Goal: Use online tool/utility: Use online tool/utility

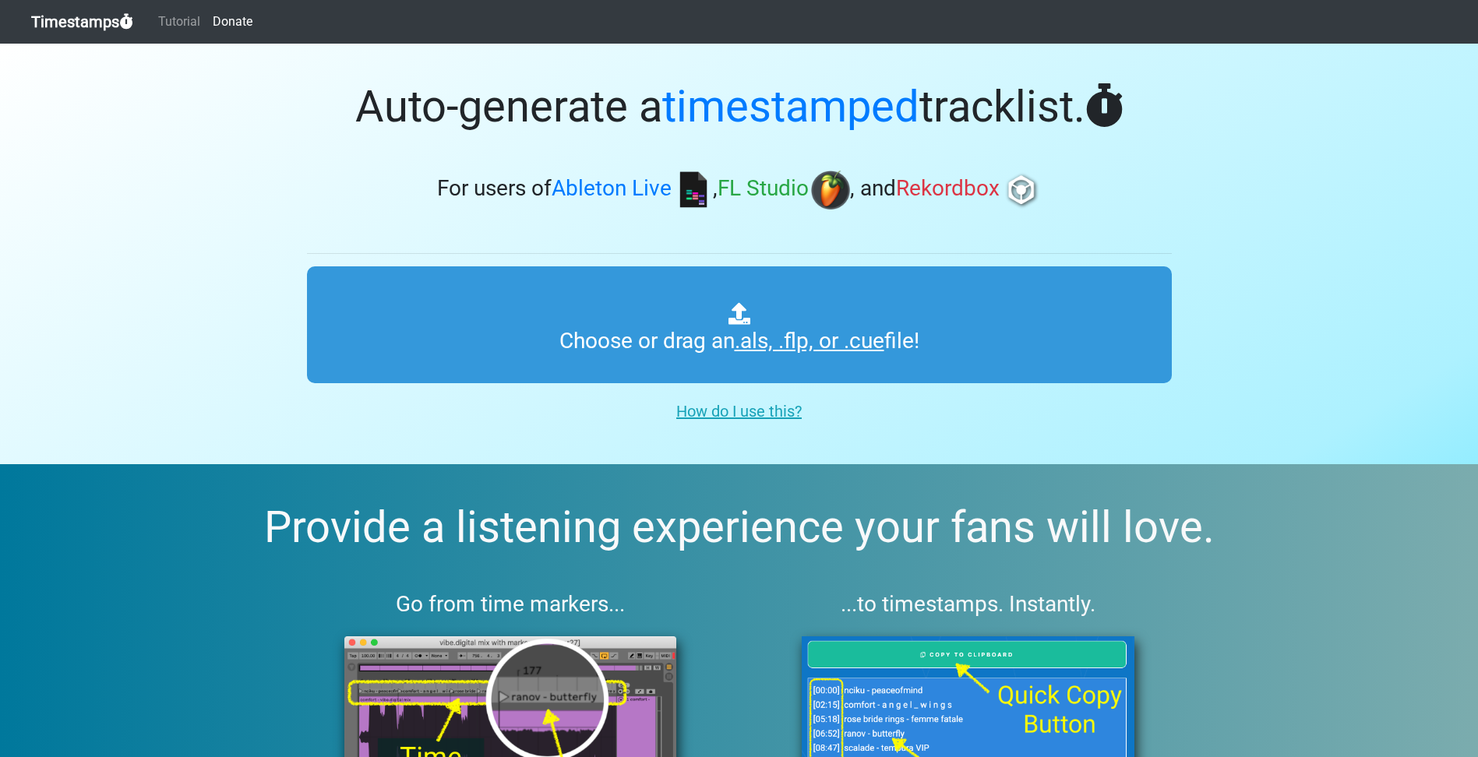
type input "C:\fakepath\amapiano sets Copy Copy.als"
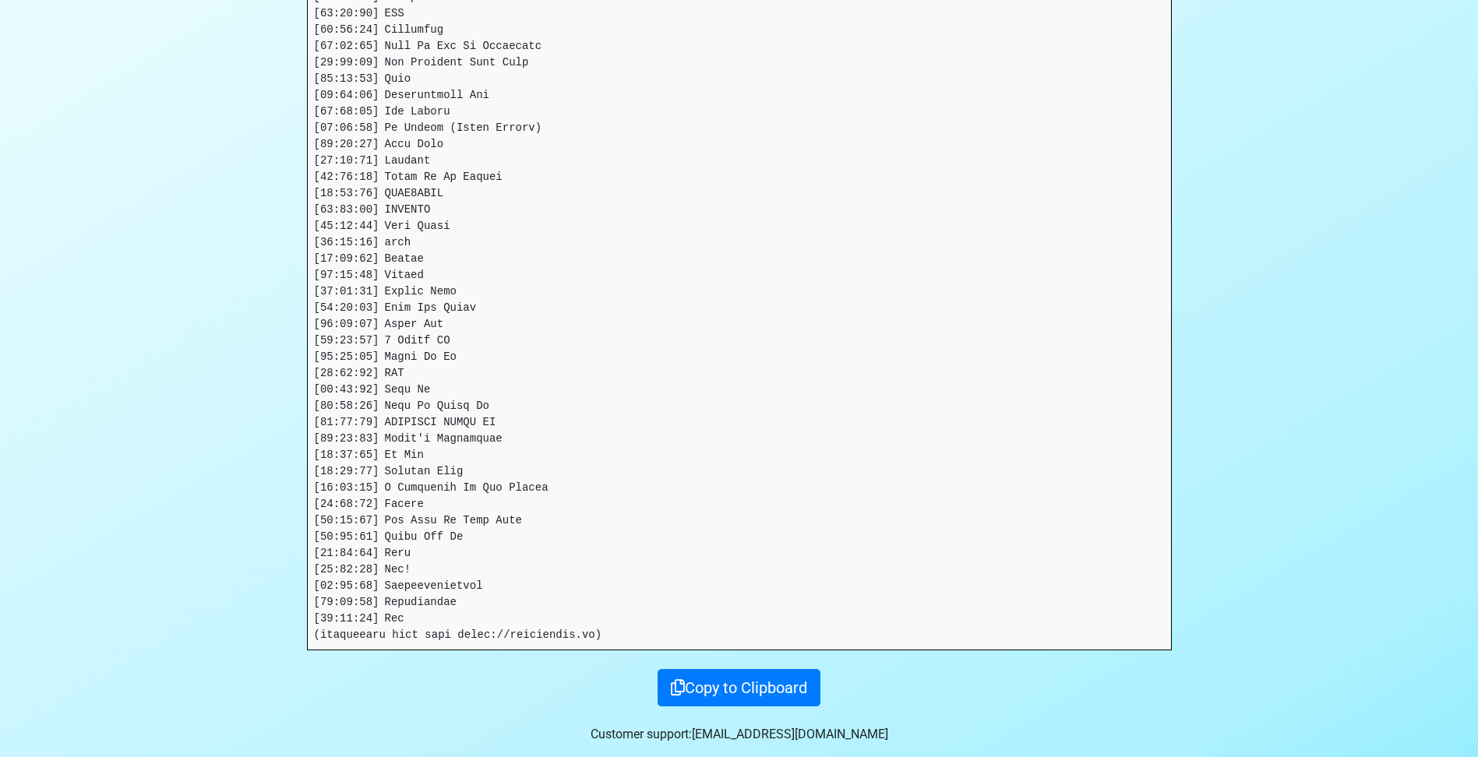
scroll to position [623, 0]
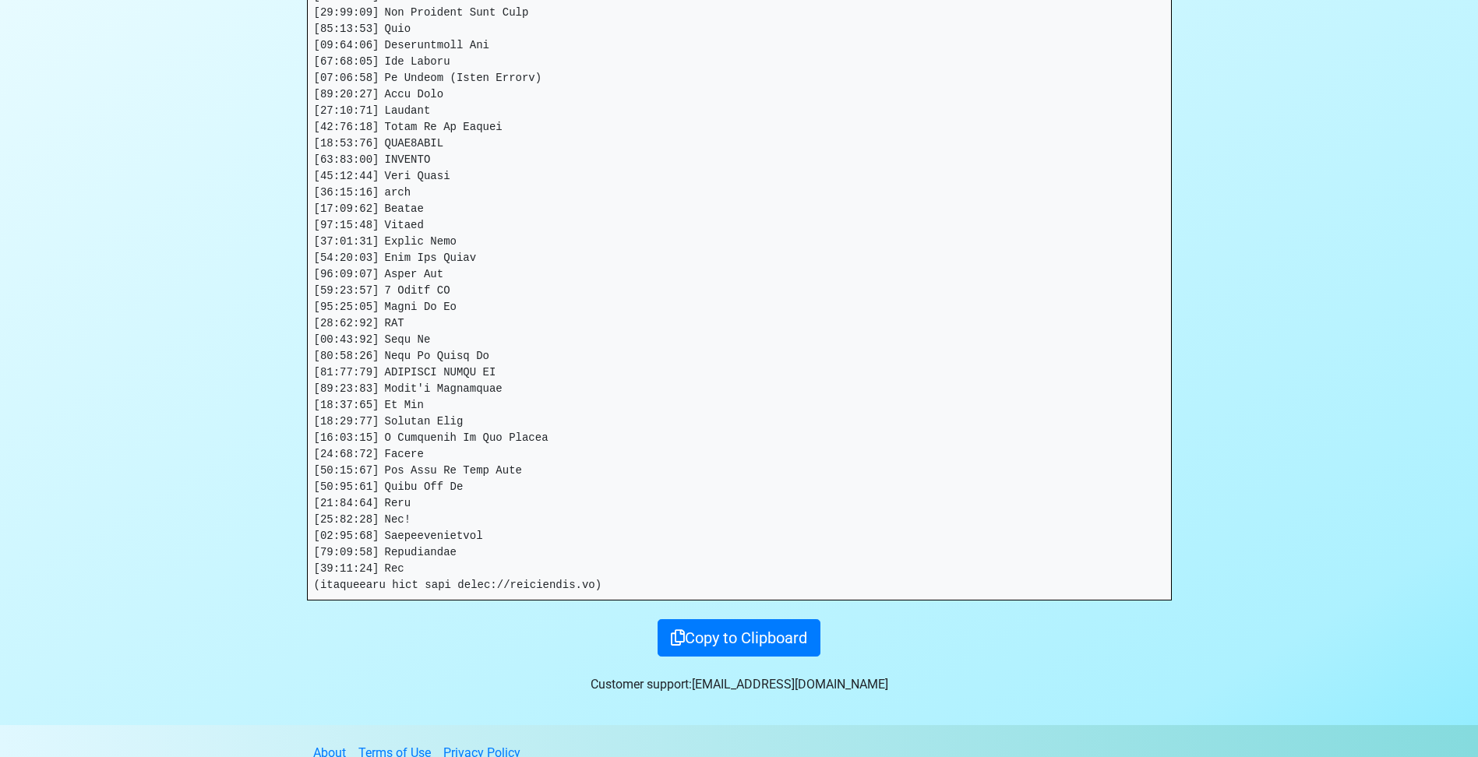
click at [442, 566] on pre at bounding box center [739, 144] width 863 height 913
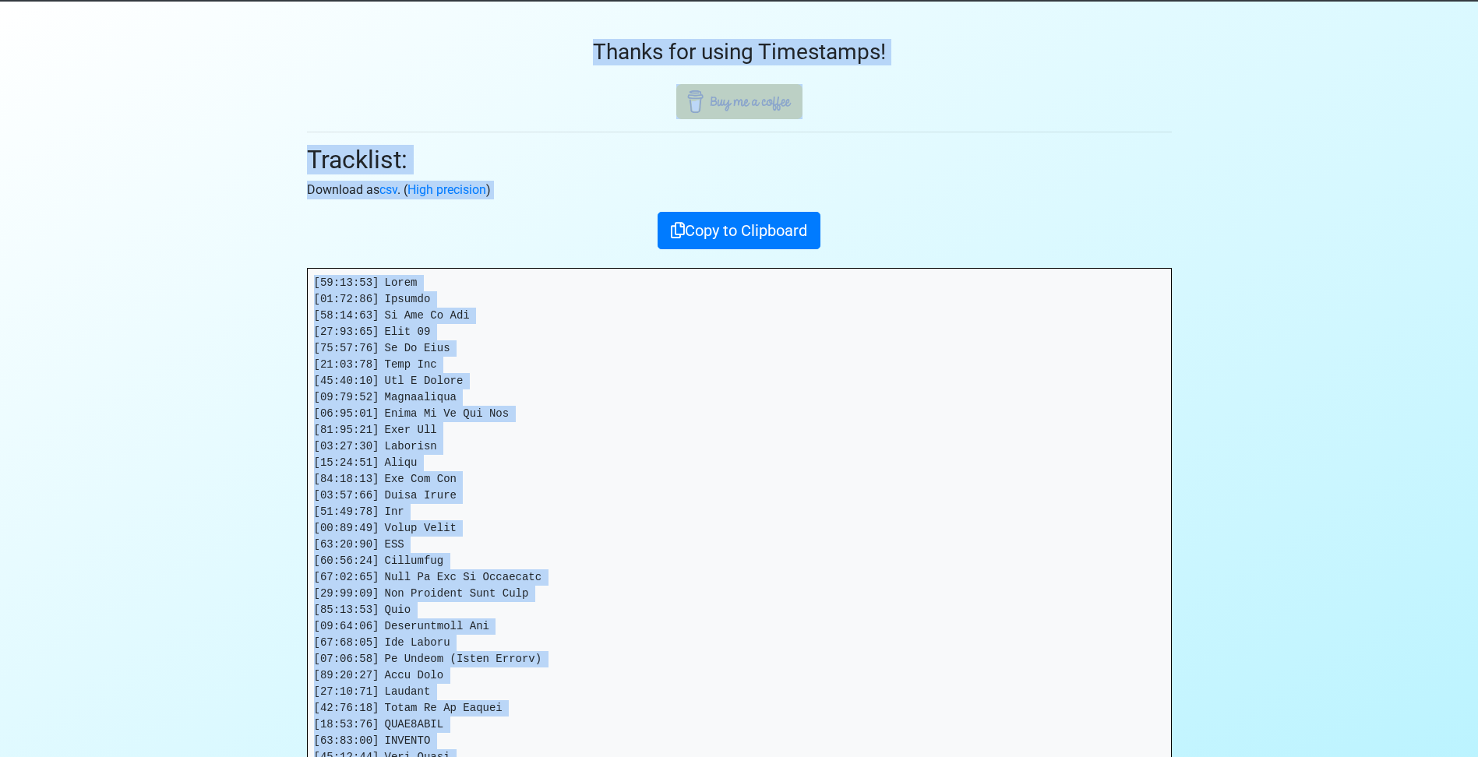
scroll to position [0, 0]
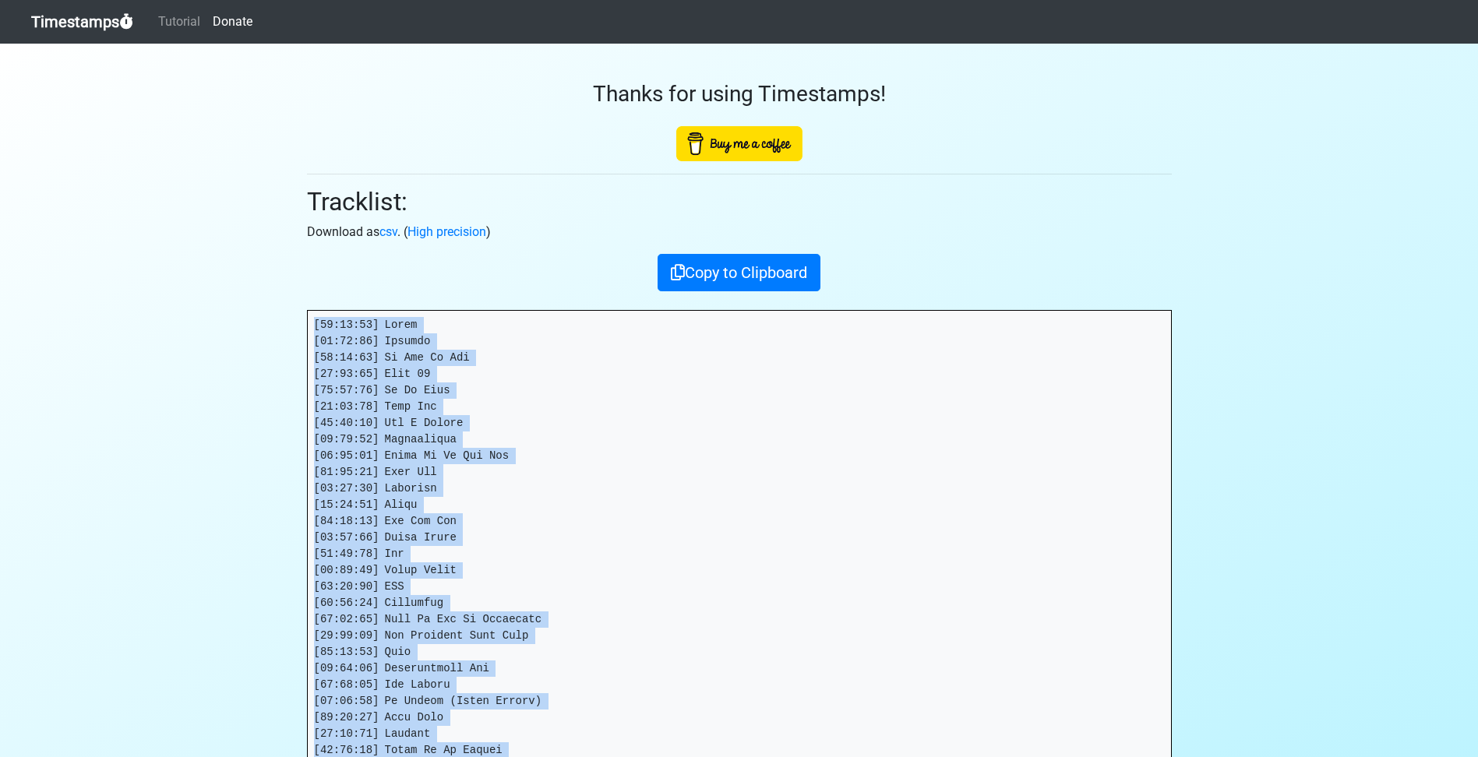
drag, startPoint x: 432, startPoint y: 570, endPoint x: 314, endPoint y: 321, distance: 275.0
click at [314, 321] on pre at bounding box center [739, 767] width 863 height 913
copy pre "[18:21:24] Lorem [46:63:37] Ipsumdo [72:43:74] Si Ame Co Adi [19:55:14] Elit 41…"
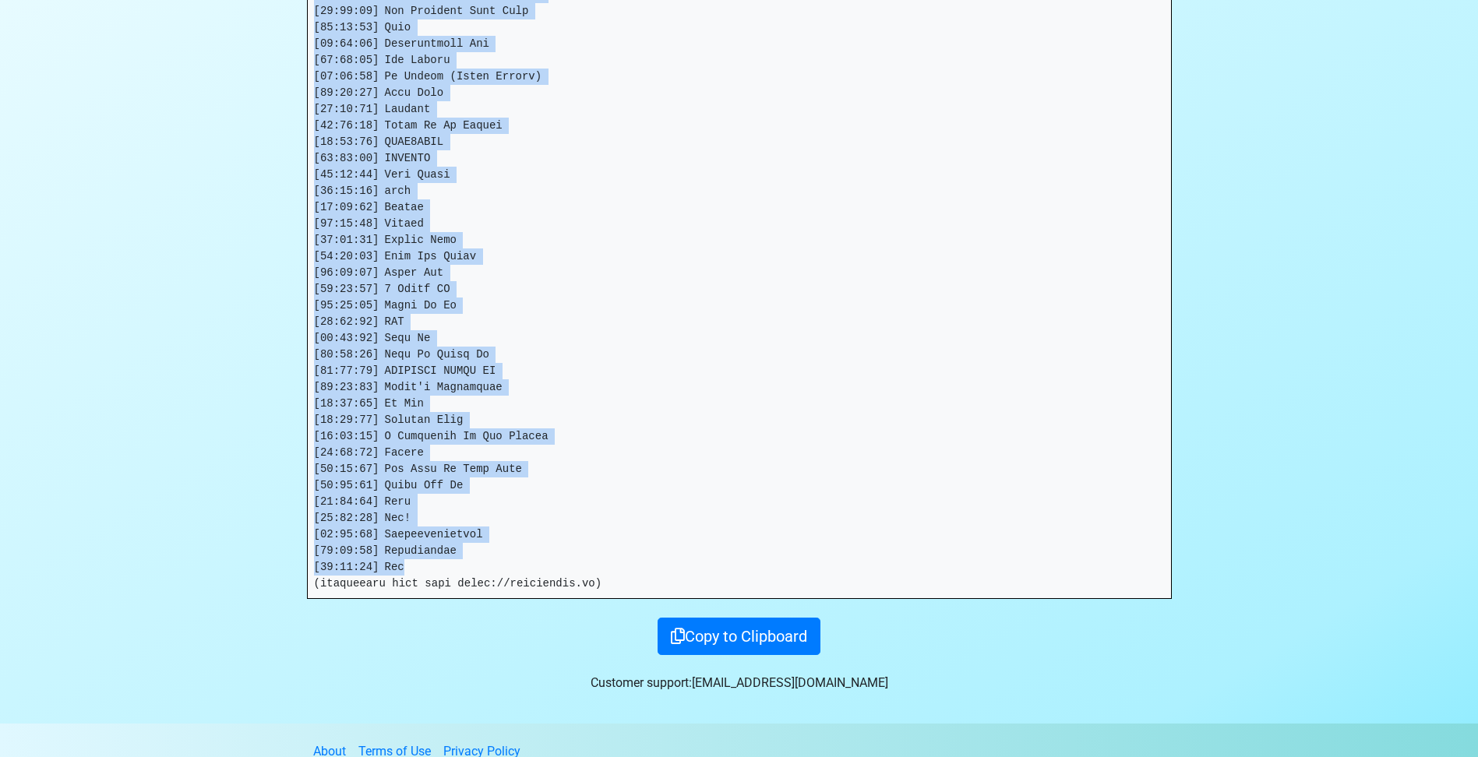
scroll to position [648, 0]
